Goal: Task Accomplishment & Management: Complete application form

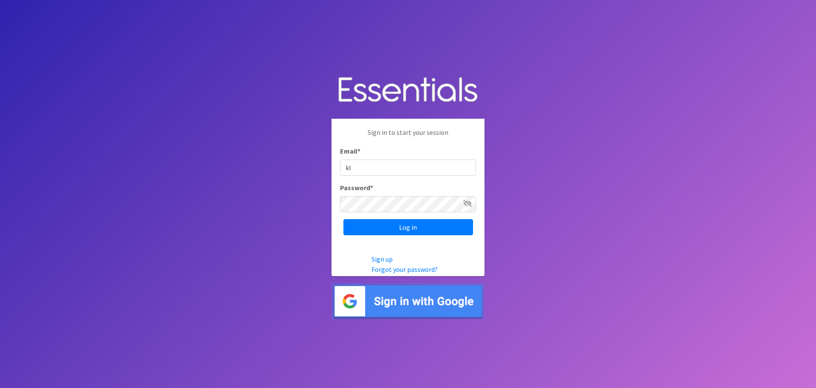
type input "[EMAIL_ADDRESS][DOMAIN_NAME]"
click at [389, 227] on input "Log in" at bounding box center [408, 227] width 130 height 16
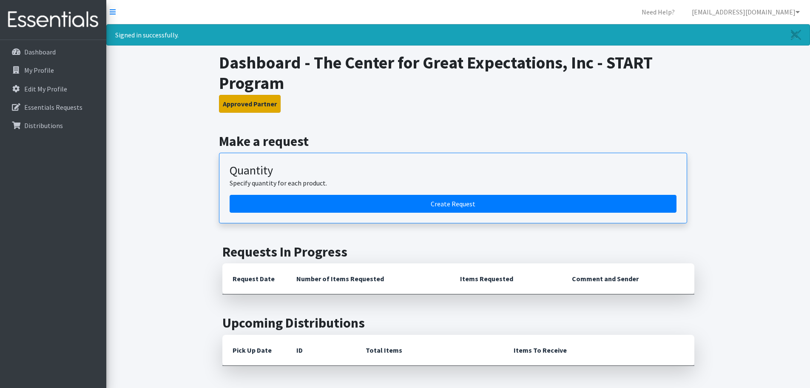
click at [230, 107] on button "Approved Partner" at bounding box center [250, 104] width 62 height 18
click at [301, 100] on h3 "Approved Partner" at bounding box center [458, 104] width 478 height 18
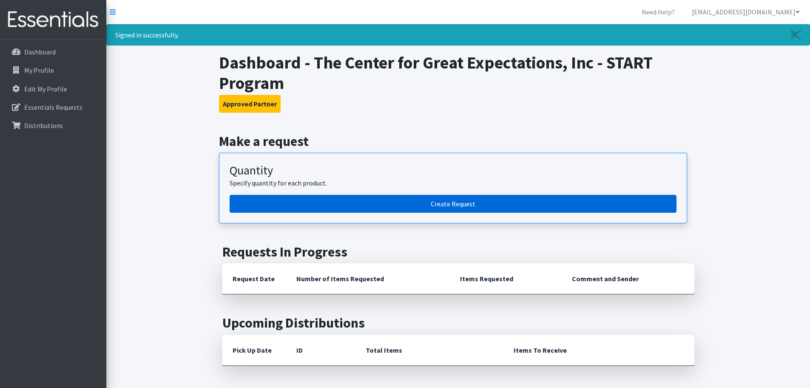
click at [341, 204] on link "Create Request" at bounding box center [452, 204] width 447 height 18
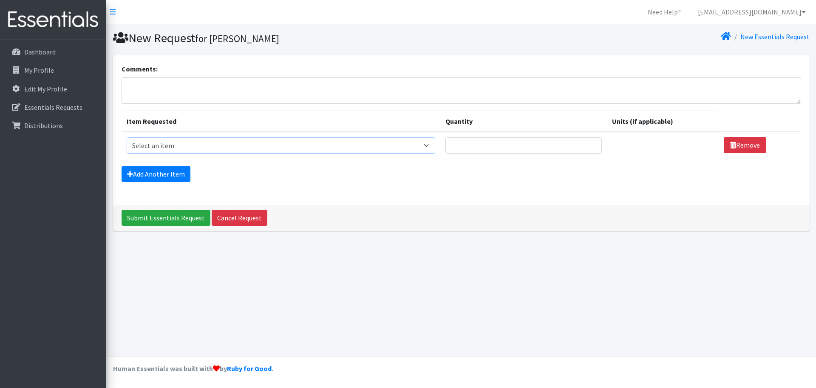
click at [323, 146] on select "Select an item # of Children this order will serve # of Individuals Living in H…" at bounding box center [281, 145] width 309 height 16
